Goal: Transaction & Acquisition: Book appointment/travel/reservation

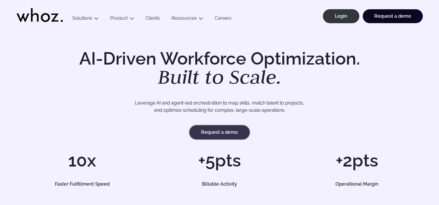
click at [244, 139] on link "Request a demo" at bounding box center [219, 133] width 60 height 14
